Goal: Find contact information: Find contact information

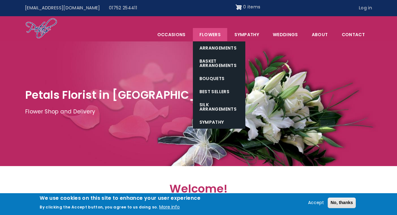
click at [203, 34] on link "Flowers" at bounding box center [210, 34] width 34 height 13
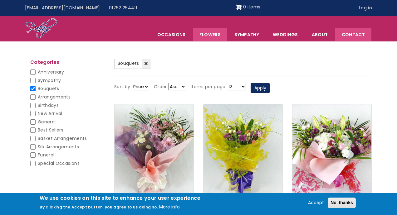
click at [357, 35] on link "Contact" at bounding box center [353, 34] width 36 height 13
